Goal: Task Accomplishment & Management: Manage account settings

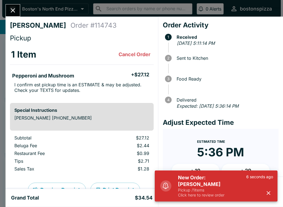
click at [270, 191] on icon "button" at bounding box center [268, 193] width 6 height 6
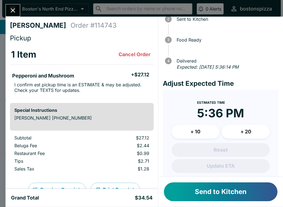
scroll to position [40, 0]
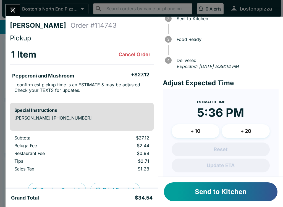
click at [198, 133] on button "+ 10" at bounding box center [196, 131] width 48 height 14
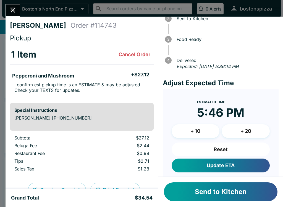
click at [225, 189] on button "Send to Kitchen" at bounding box center [221, 191] width 114 height 19
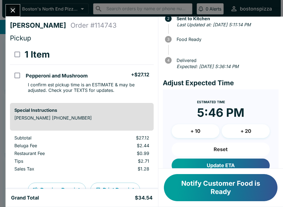
click at [221, 160] on button "Update ETA" at bounding box center [221, 165] width 98 height 14
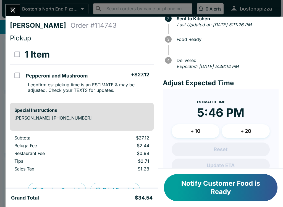
click at [8, 0] on div "[PERSON_NAME] Order # 114743 Pickup 1 Item Pepperoni and Mushroom + $27.12 I co…" at bounding box center [141, 103] width 283 height 207
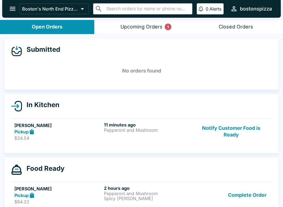
click at [140, 12] on input "text" at bounding box center [147, 9] width 85 height 8
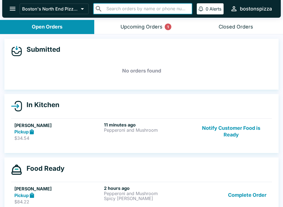
click at [136, 31] on button "Upcoming Orders 1" at bounding box center [141, 27] width 94 height 14
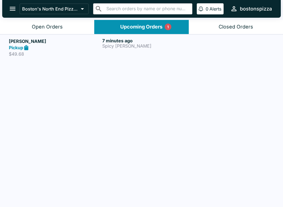
click at [43, 47] on div "Pickup" at bounding box center [54, 48] width 91 height 6
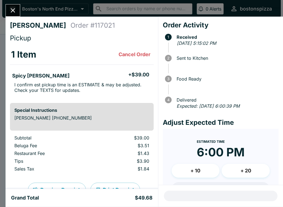
click at [11, 6] on button "Close" at bounding box center [13, 10] width 14 height 12
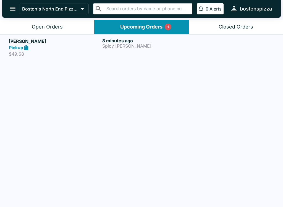
click at [134, 53] on div "8 minutes ago Spicy [PERSON_NAME]" at bounding box center [147, 47] width 91 height 19
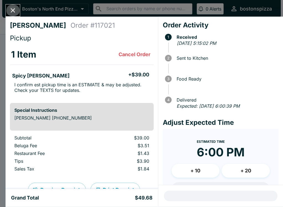
click at [19, 10] on button "Close" at bounding box center [13, 10] width 14 height 12
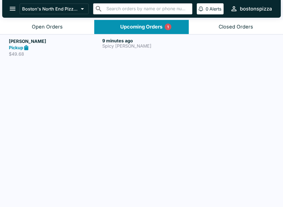
click at [90, 49] on div "Pickup" at bounding box center [54, 48] width 91 height 6
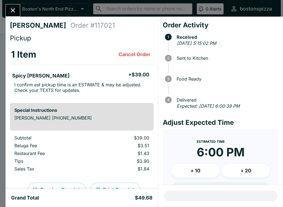
click at [10, 11] on icon "Close" at bounding box center [12, 10] width 7 height 7
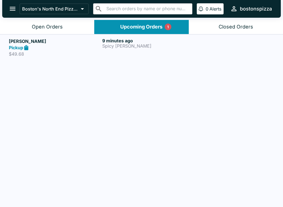
click at [55, 24] on div "Open Orders" at bounding box center [47, 27] width 31 height 6
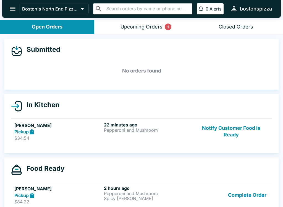
click at [232, 128] on button "Notify Customer Food is Ready" at bounding box center [231, 131] width 75 height 19
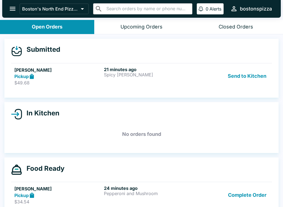
click at [257, 82] on button "Send to Kitchen" at bounding box center [247, 76] width 43 height 19
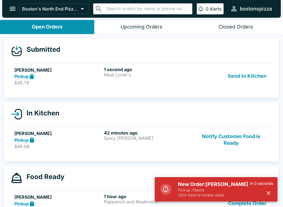
click at [227, 192] on p "Pickup / 1 items" at bounding box center [214, 189] width 72 height 5
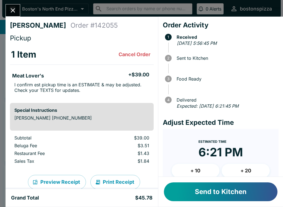
click at [215, 196] on button "Send to Kitchen" at bounding box center [221, 191] width 114 height 19
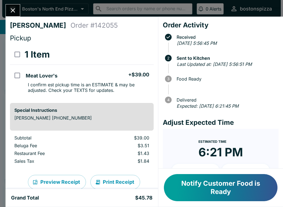
click at [206, 191] on button "Notify Customer Food is Ready" at bounding box center [221, 187] width 114 height 27
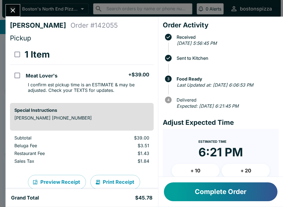
click at [11, 9] on icon "Close" at bounding box center [12, 10] width 7 height 7
